Goal: Transaction & Acquisition: Book appointment/travel/reservation

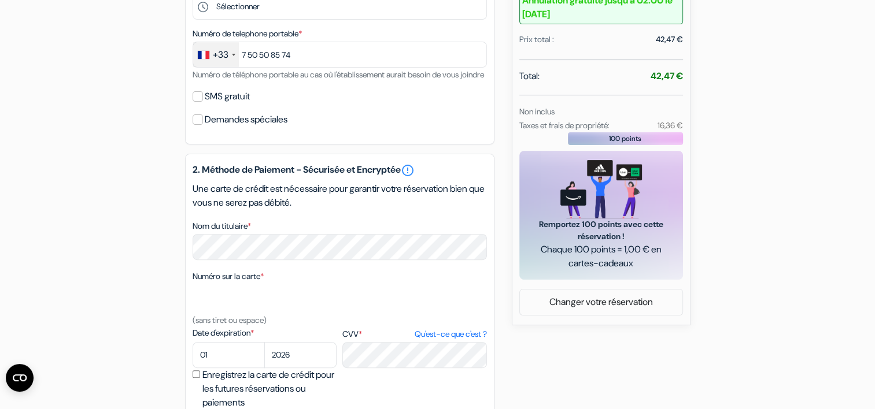
scroll to position [412, 0]
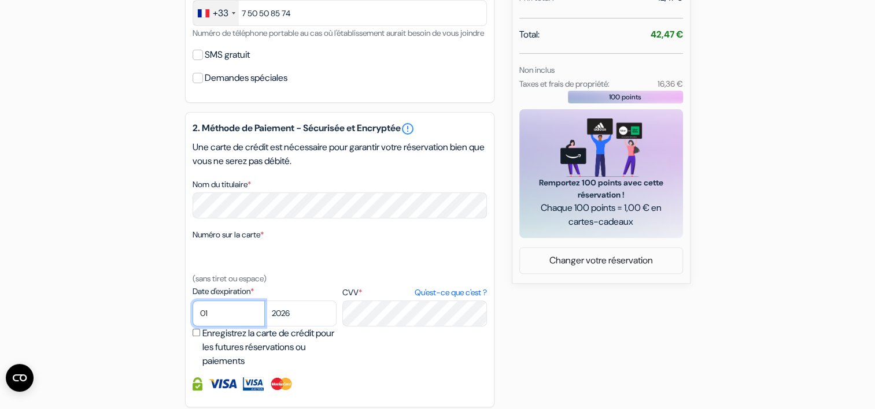
click at [236, 324] on select "01 02 03 04 05 06 07 08 09 10 11 12" at bounding box center [229, 314] width 72 height 26
select select "02"
click at [193, 316] on select "01 02 03 04 05 06 07 08 09 10 11 12" at bounding box center [229, 314] width 72 height 26
click at [317, 327] on select "2025 2026 2027 2028 2029 2030 2031 2032 2033 2034 2035 2036 2037 2038 2039 2040…" at bounding box center [300, 314] width 72 height 26
select select "2028"
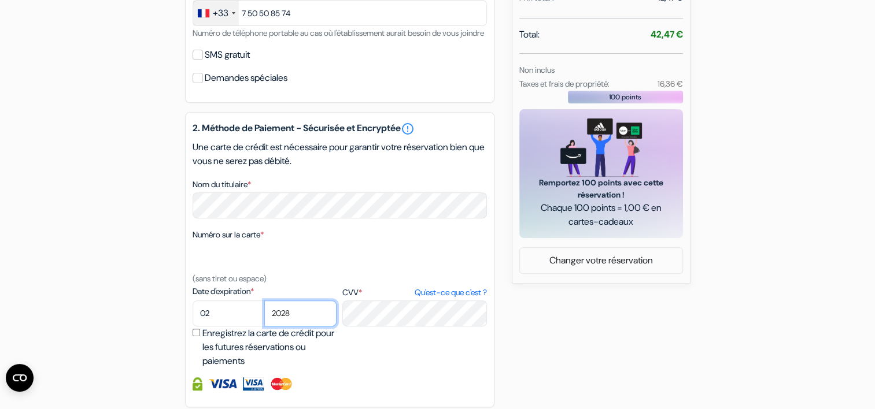
click at [264, 316] on select "2025 2026 2027 2028 2029 2030 2031 2032 2033 2034 2035 2036 2037 2038 2039 2040…" at bounding box center [300, 314] width 72 height 26
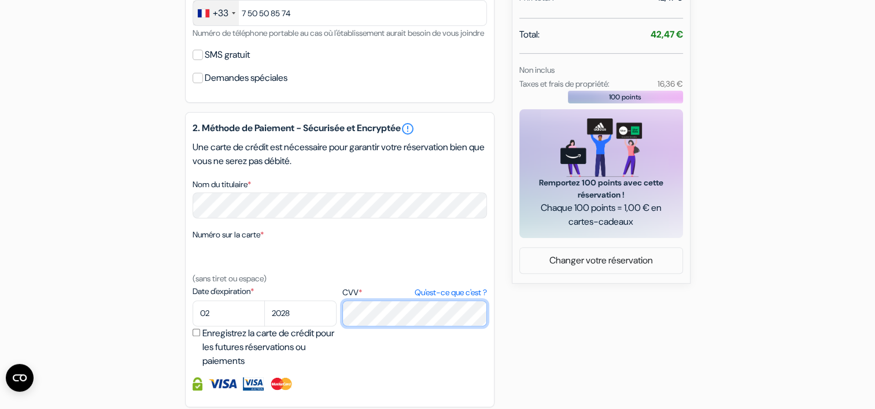
scroll to position [560, 0]
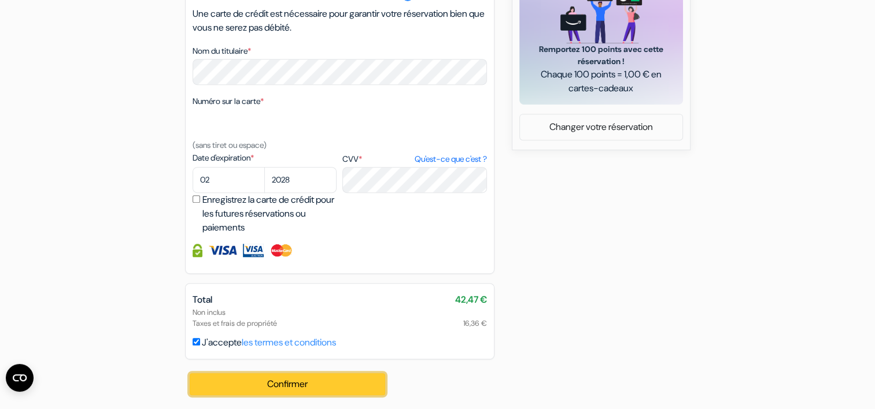
click at [287, 376] on button "Confirmer Loading..." at bounding box center [288, 385] width 196 height 22
